Goal: Information Seeking & Learning: Find specific fact

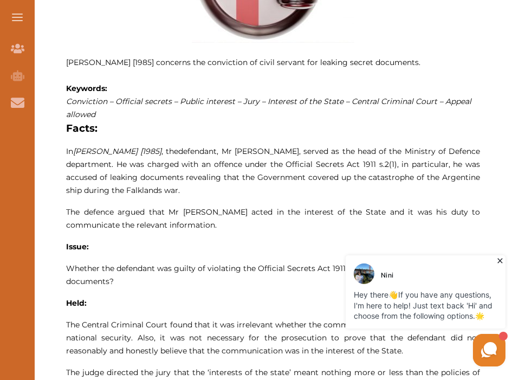
scroll to position [543, 0]
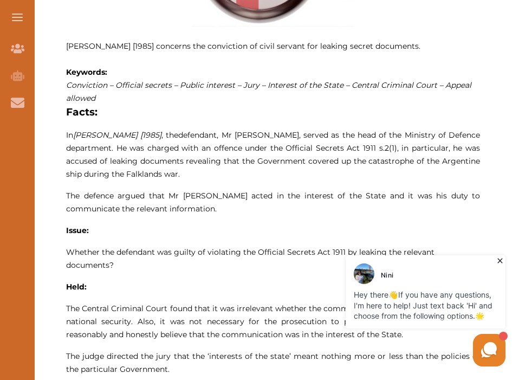
click at [502, 263] on icon at bounding box center [500, 260] width 11 height 11
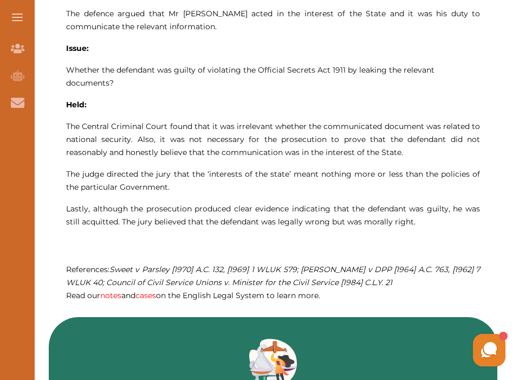
scroll to position [726, 0]
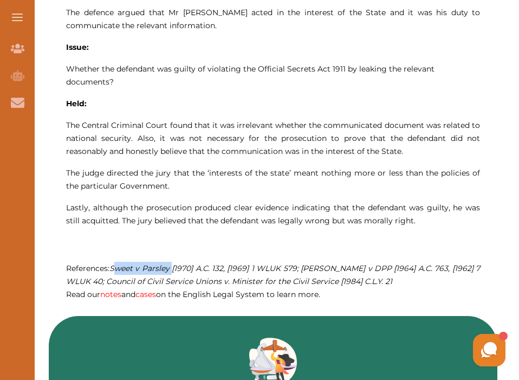
drag, startPoint x: 115, startPoint y: 266, endPoint x: 176, endPoint y: 268, distance: 60.2
click at [176, 268] on em "Sweet v Parsley [1970] A.C. 132, [1969] 1 WLUK 579; [PERSON_NAME] v DPP [1964] …" at bounding box center [273, 274] width 414 height 23
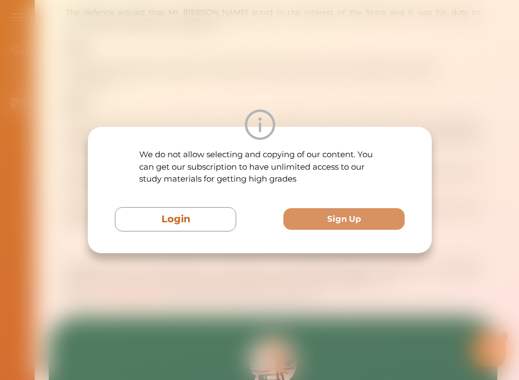
click at [176, 268] on div "We do not allow selecting and copying of our content. You can get our subscript…" at bounding box center [259, 190] width 519 height 380
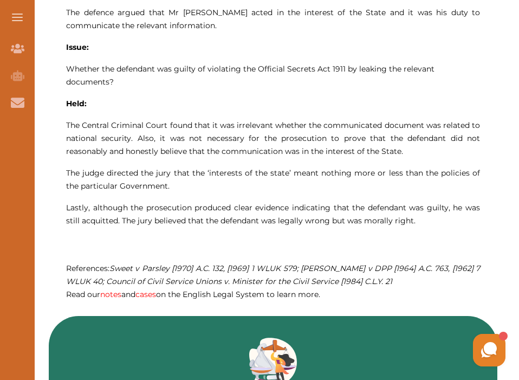
drag, startPoint x: 113, startPoint y: 264, endPoint x: 173, endPoint y: 267, distance: 60.2
click at [173, 267] on em "Sweet v Parsley [1970] A.C. 132, [1969] 1 WLUK 579; [PERSON_NAME] v DPP [1964] …" at bounding box center [273, 274] width 414 height 23
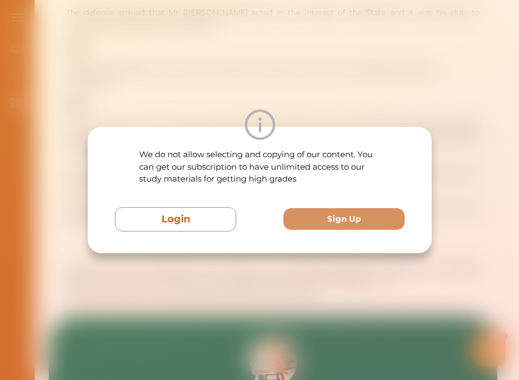
click at [183, 264] on div "We do not allow selecting and copying of our content. You can get our subscript…" at bounding box center [259, 190] width 519 height 380
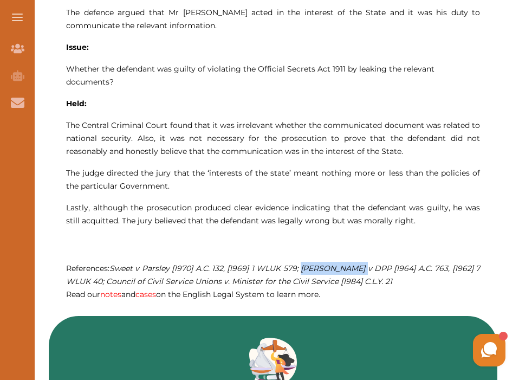
drag, startPoint x: 304, startPoint y: 265, endPoint x: 364, endPoint y: 270, distance: 59.8
click at [364, 270] on em "Sweet v Parsley [1970] A.C. 132, [1969] 1 WLUK 579; [PERSON_NAME] v DPP [1964] …" at bounding box center [273, 274] width 414 height 23
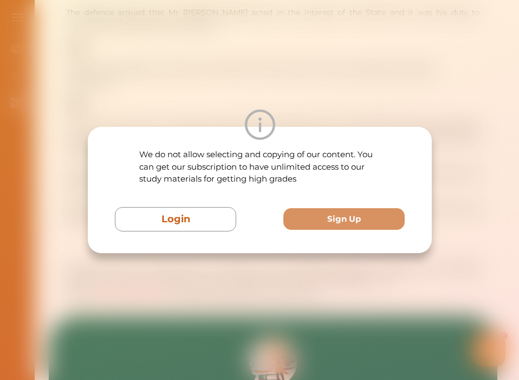
click at [314, 64] on div "We do not allow selecting and copying of our content. You can get our subscript…" at bounding box center [259, 190] width 519 height 380
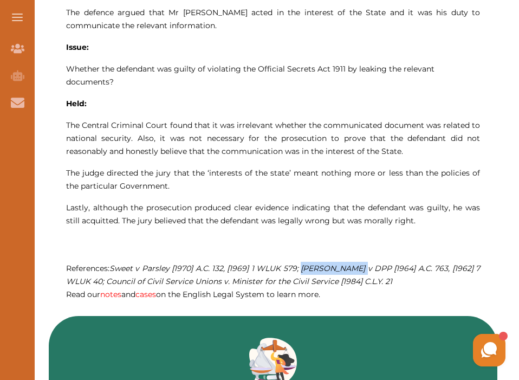
copy em "[PERSON_NAME] v DPP"
drag, startPoint x: 304, startPoint y: 263, endPoint x: 365, endPoint y: 267, distance: 60.8
click at [365, 267] on em "Sweet v Parsley [1970] A.C. 132, [1969] 1 WLUK 579; [PERSON_NAME] v DPP [1964] …" at bounding box center [273, 274] width 414 height 23
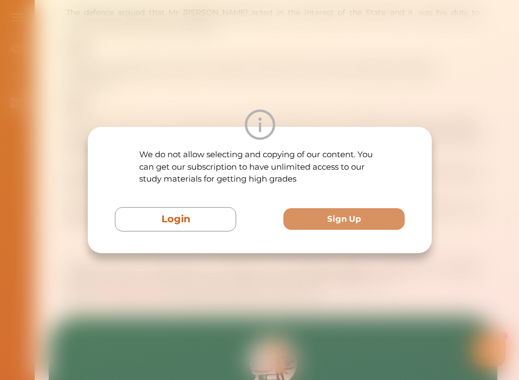
click at [404, 67] on div "We do not allow selecting and copying of our content. You can get our subscript…" at bounding box center [259, 190] width 519 height 380
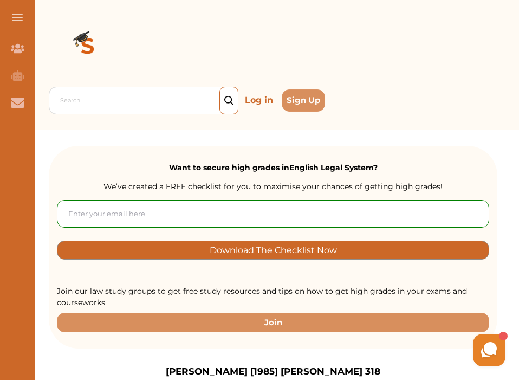
scroll to position [0, 0]
